Goal: Book appointment/travel/reservation

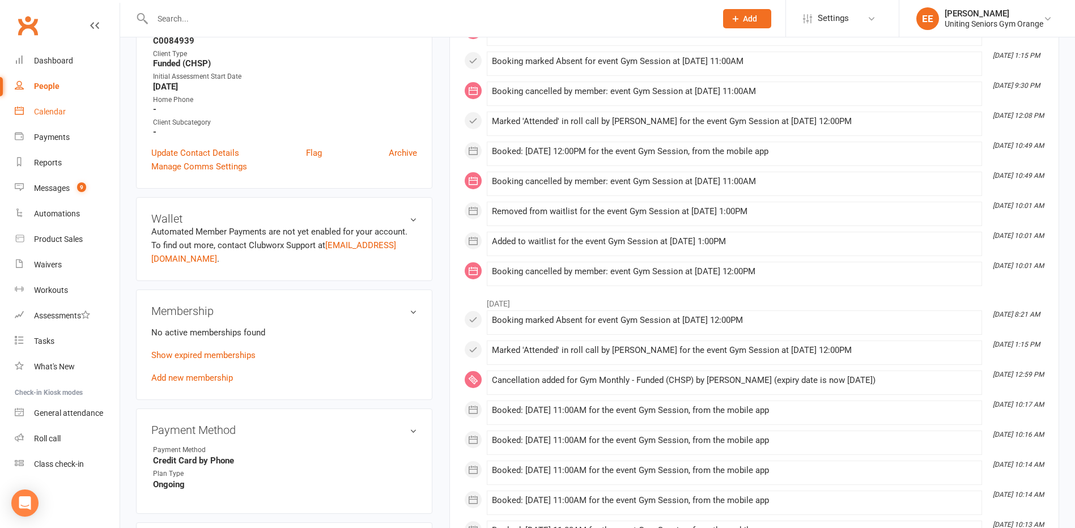
click at [70, 113] on link "Calendar" at bounding box center [67, 111] width 105 height 25
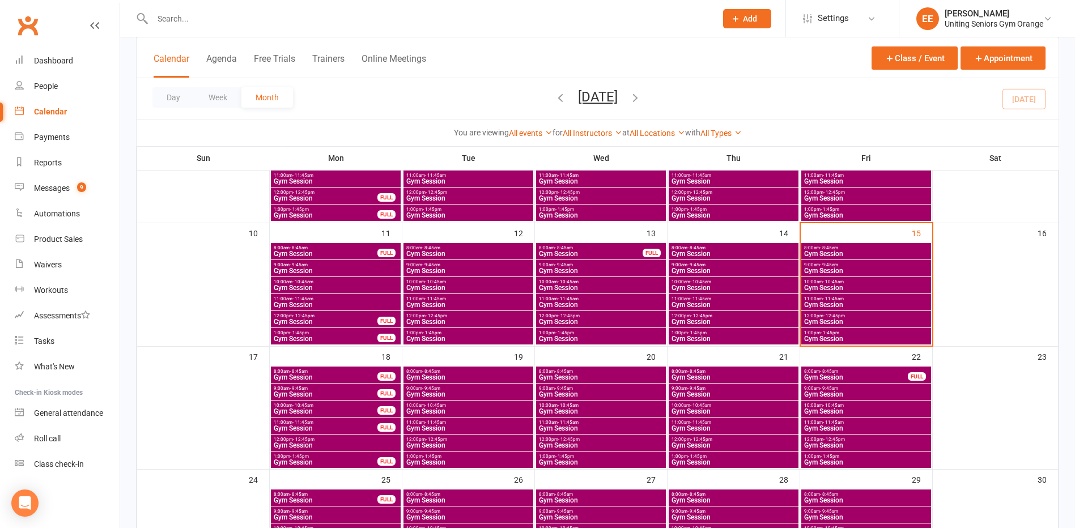
scroll to position [283, 0]
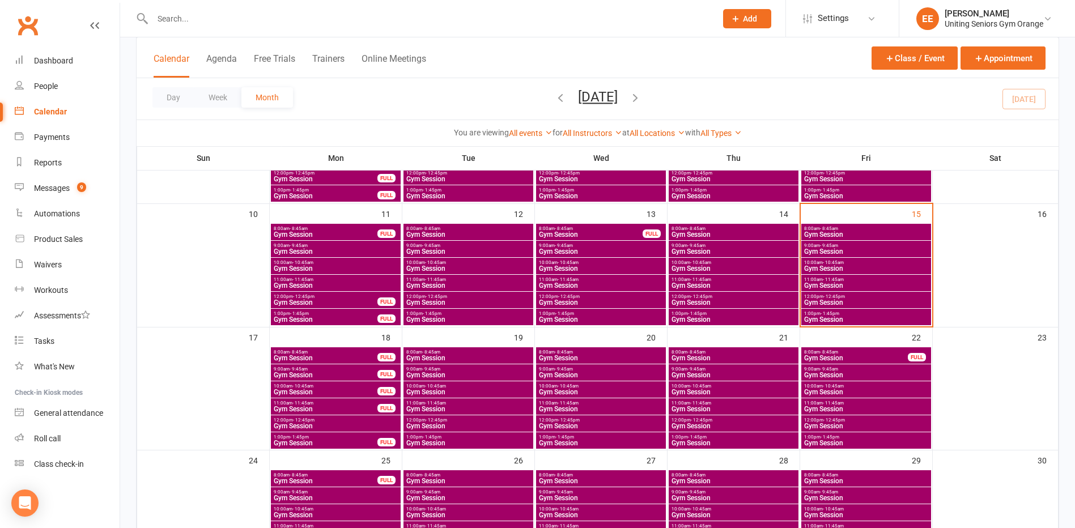
click at [427, 436] on span "- 1:45pm" at bounding box center [432, 436] width 19 height 5
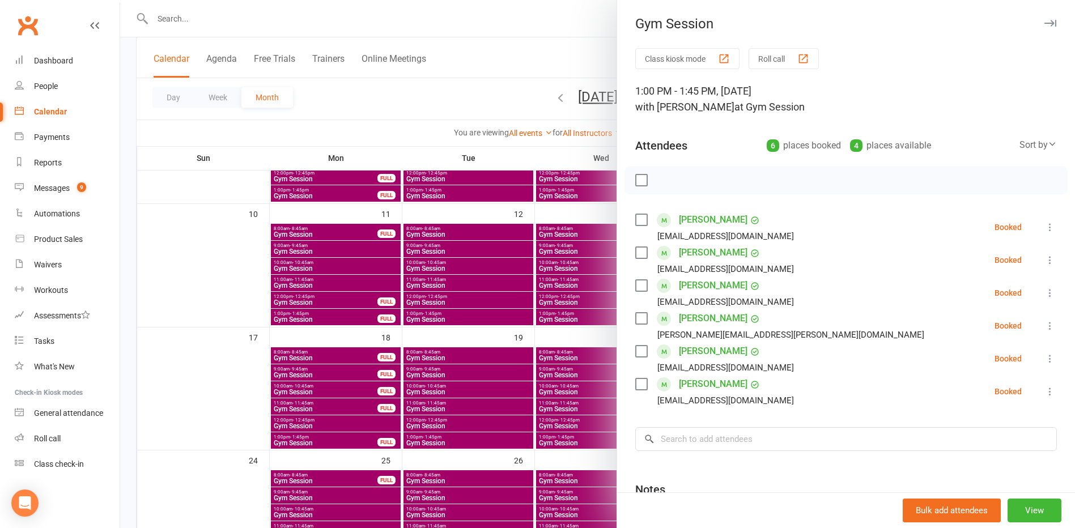
click at [432, 423] on div at bounding box center [597, 264] width 954 height 528
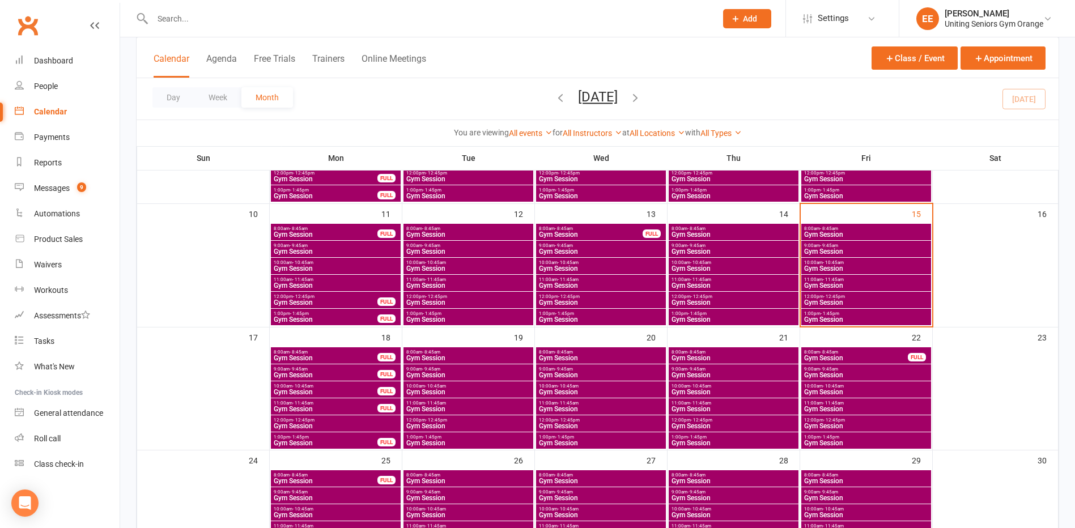
click at [432, 423] on span "Gym Session" at bounding box center [468, 426] width 125 height 7
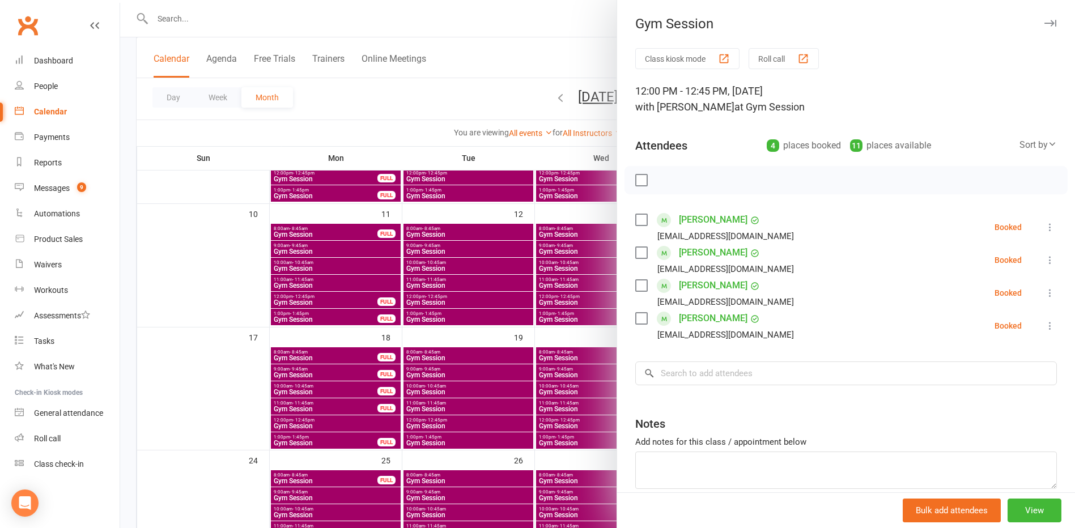
click at [552, 442] on div at bounding box center [597, 264] width 954 height 528
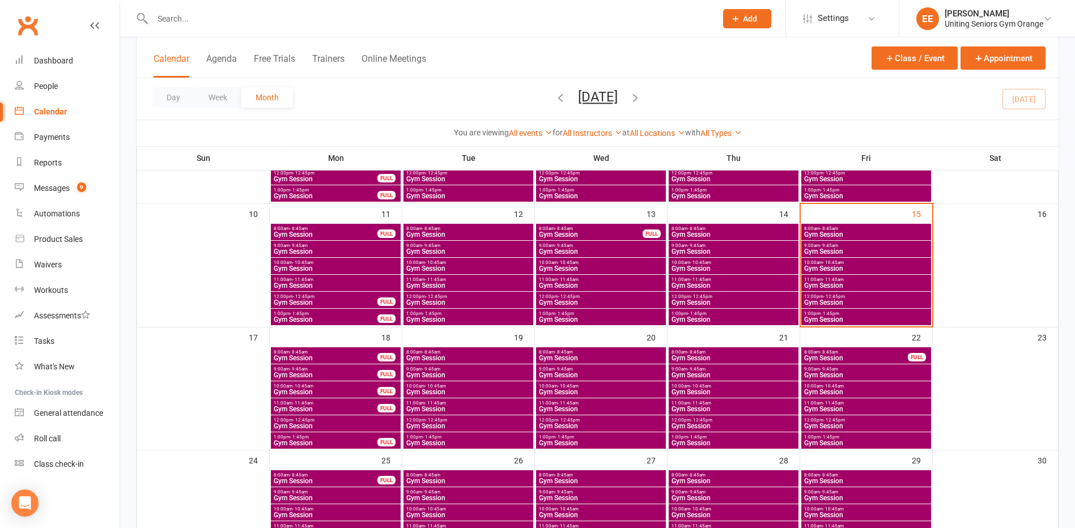
click at [552, 442] on span "Gym Session" at bounding box center [600, 443] width 125 height 7
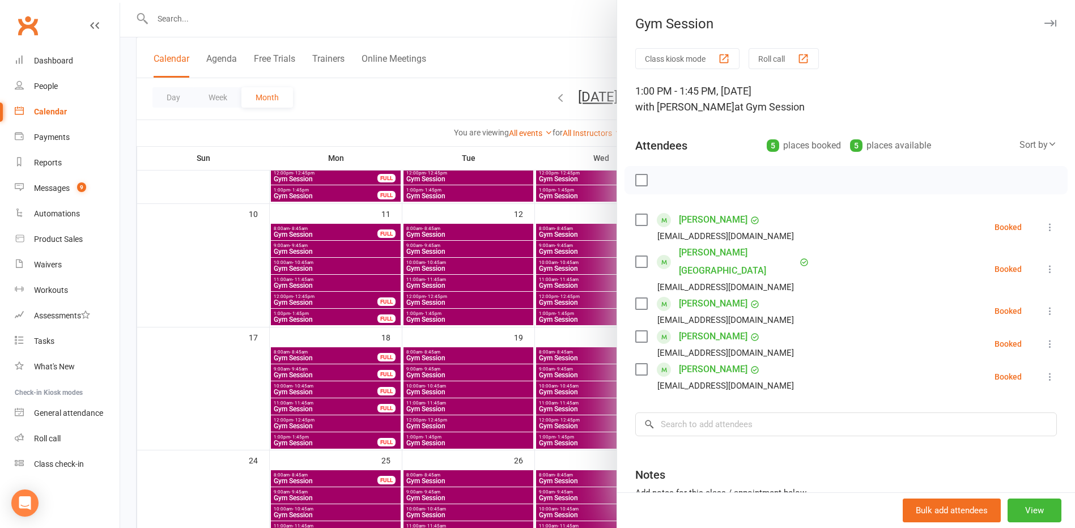
click at [550, 420] on div at bounding box center [597, 264] width 954 height 528
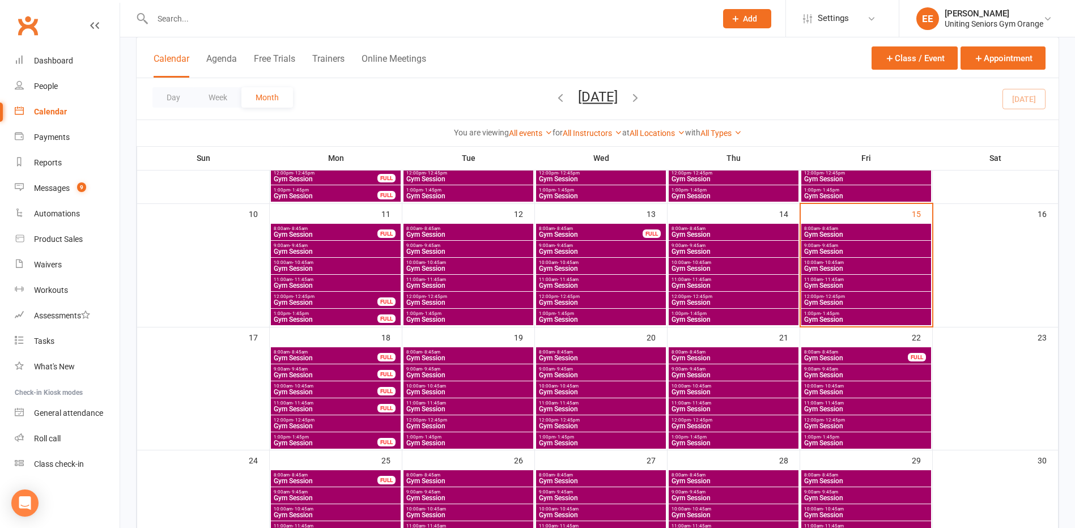
click at [550, 420] on span "12:00pm - 12:45pm" at bounding box center [600, 419] width 125 height 5
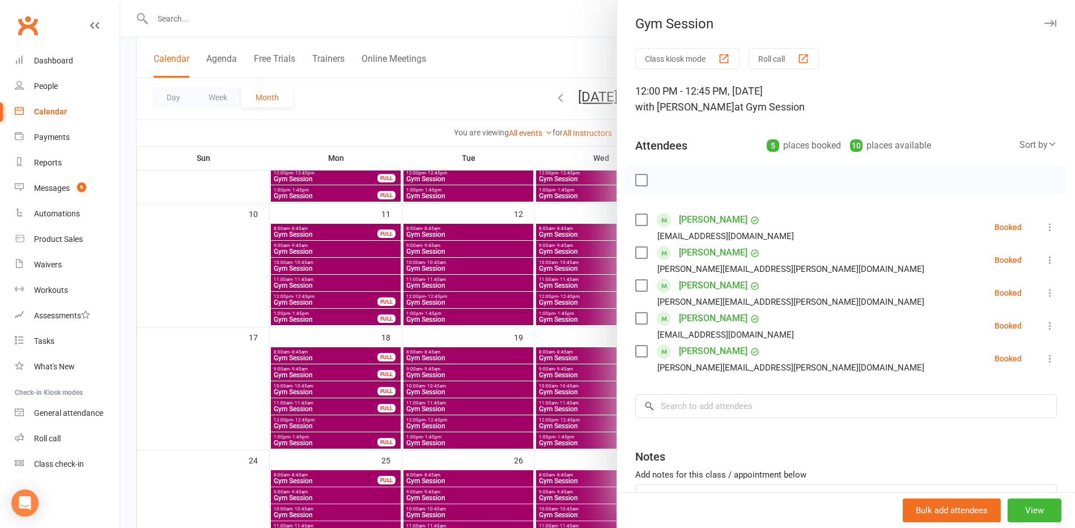
click at [484, 441] on div at bounding box center [597, 264] width 954 height 528
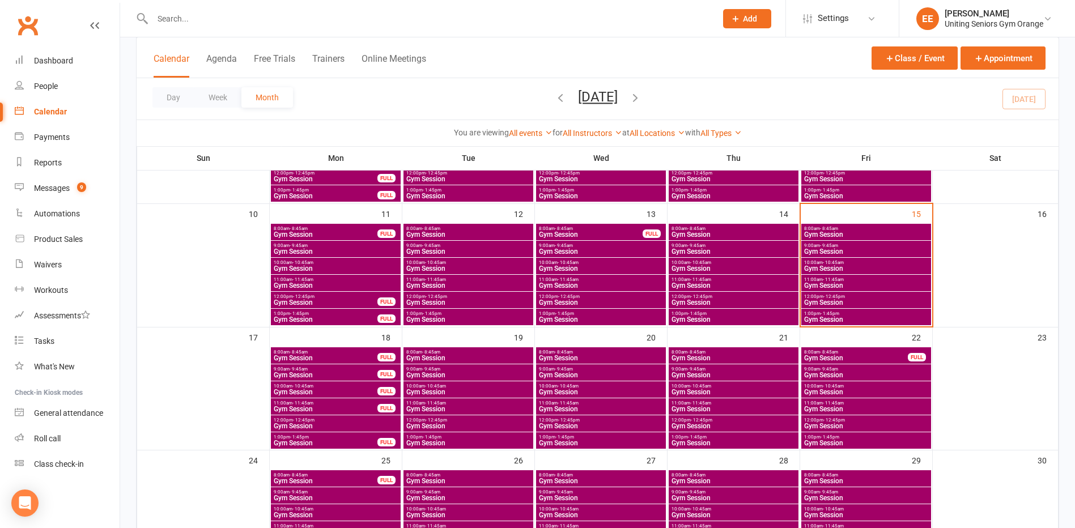
click at [484, 441] on span "Gym Session" at bounding box center [468, 443] width 125 height 7
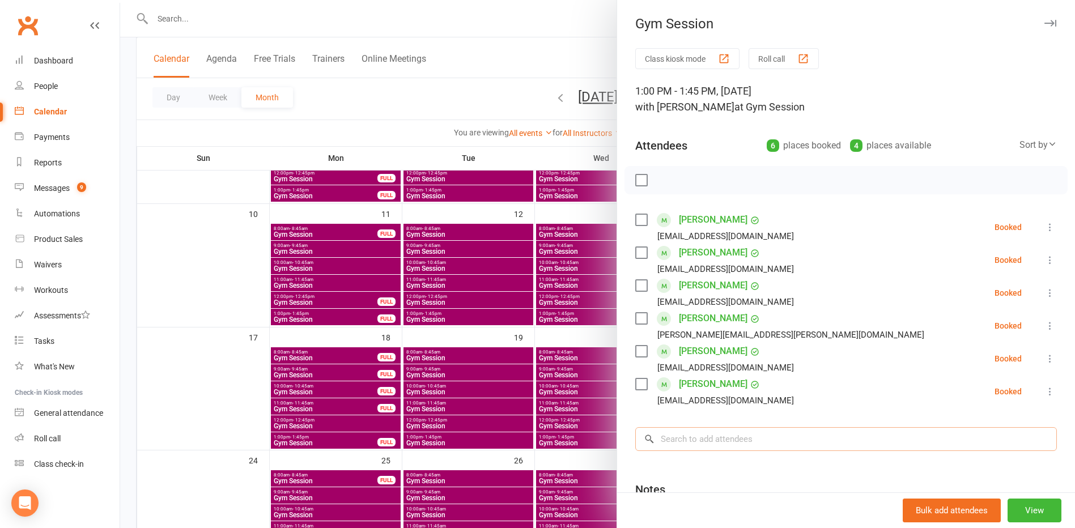
click at [799, 442] on input "search" at bounding box center [845, 439] width 421 height 24
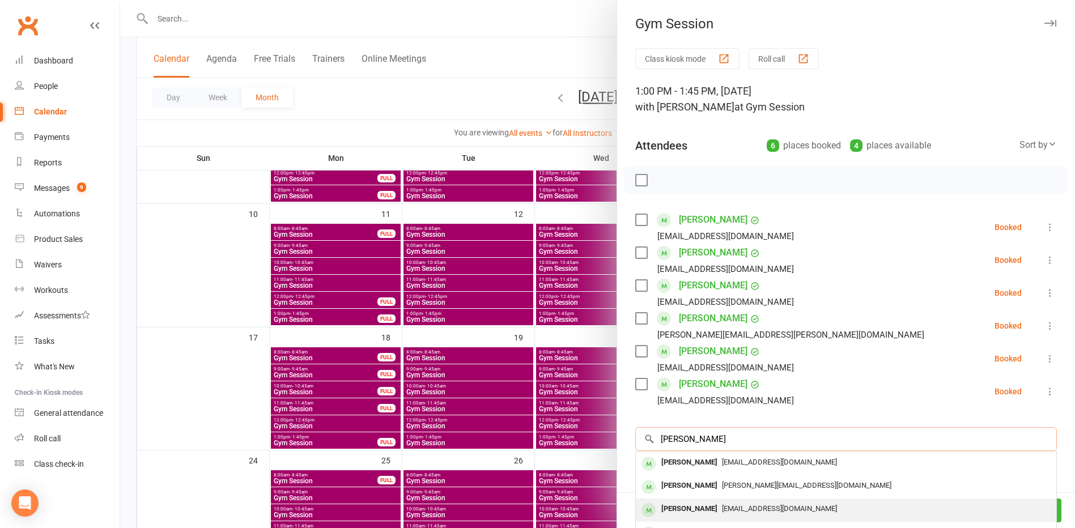
type input "[PERSON_NAME]"
click at [759, 506] on span "[EMAIL_ADDRESS][DOMAIN_NAME]" at bounding box center [779, 508] width 115 height 8
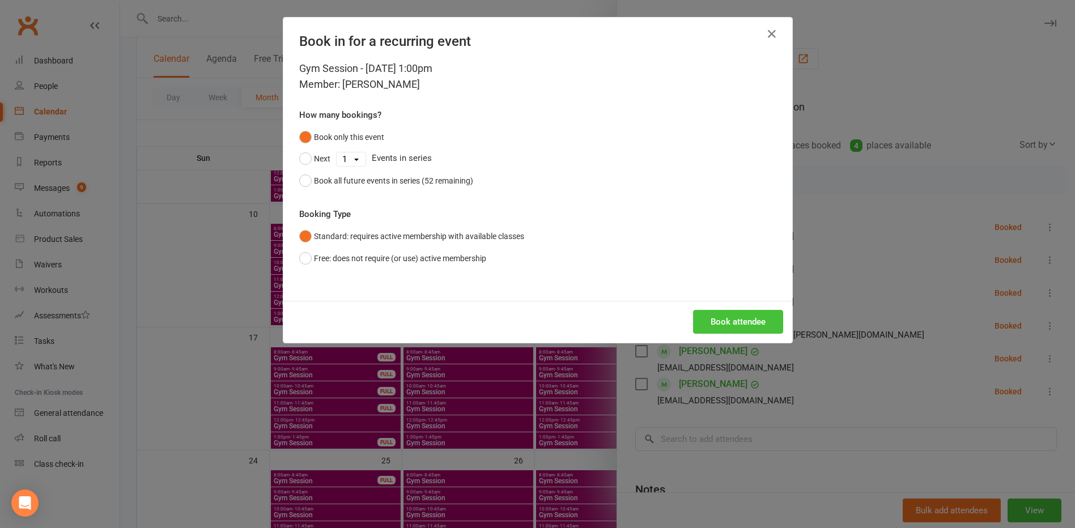
click at [724, 331] on button "Book attendee" at bounding box center [738, 322] width 90 height 24
